Goal: Task Accomplishment & Management: Use online tool/utility

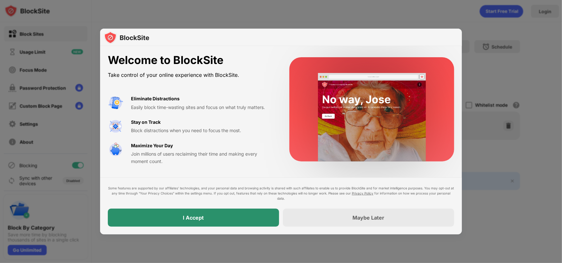
click at [226, 217] on div "I Accept" at bounding box center [193, 218] width 171 height 18
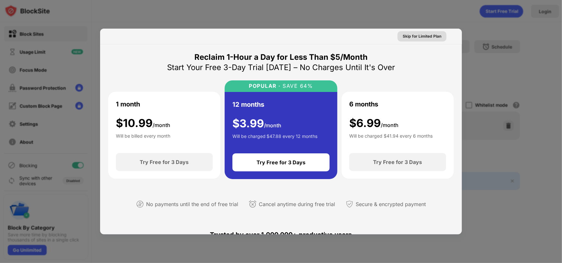
click at [431, 38] on div "Skip for Limited Plan" at bounding box center [422, 36] width 39 height 6
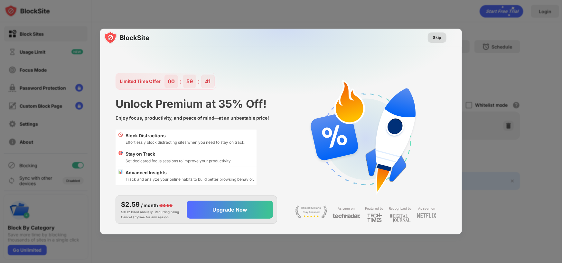
click at [439, 36] on div "Skip" at bounding box center [437, 37] width 8 height 6
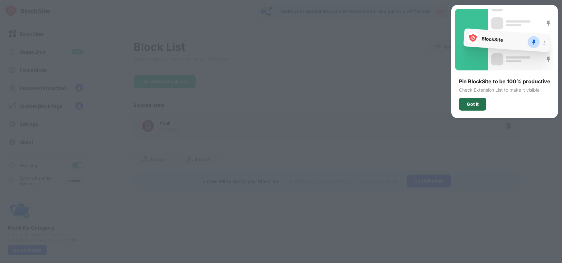
click at [469, 106] on div "Got It" at bounding box center [473, 104] width 12 height 5
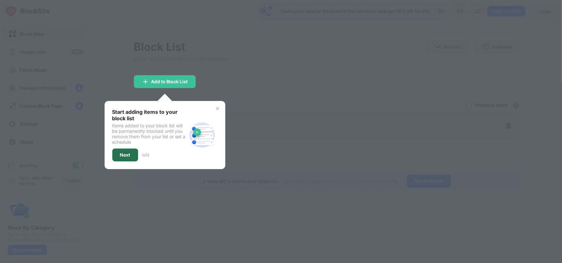
click at [122, 156] on div "Next" at bounding box center [125, 155] width 10 height 5
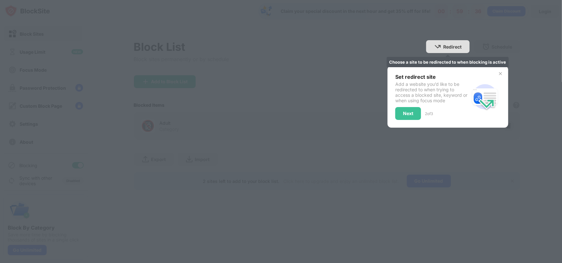
click at [431, 48] on div "Redirect Choose a site to be redirected to when blocking is active" at bounding box center [447, 46] width 43 height 13
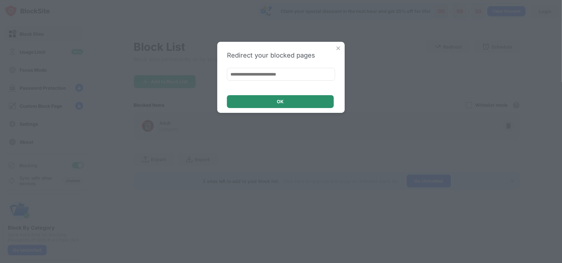
click at [296, 104] on div "OK" at bounding box center [280, 101] width 107 height 13
click at [297, 70] on input at bounding box center [281, 74] width 108 height 13
click at [338, 49] on img at bounding box center [338, 48] width 6 height 6
